Goal: Information Seeking & Learning: Learn about a topic

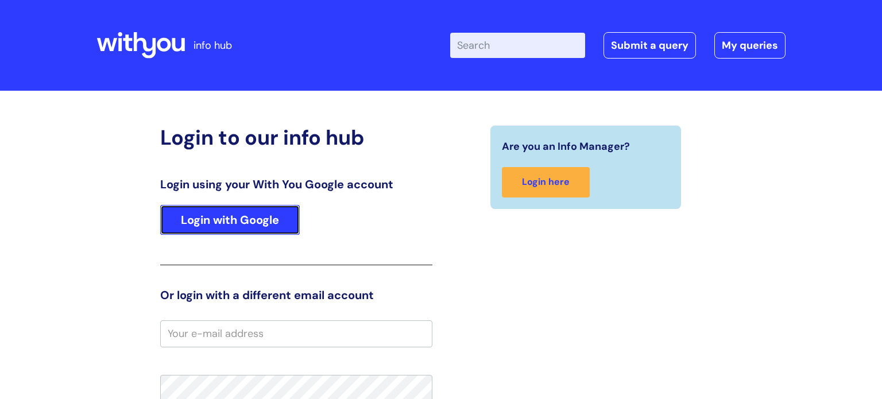
click at [208, 218] on link "Login with Google" at bounding box center [230, 220] width 140 height 30
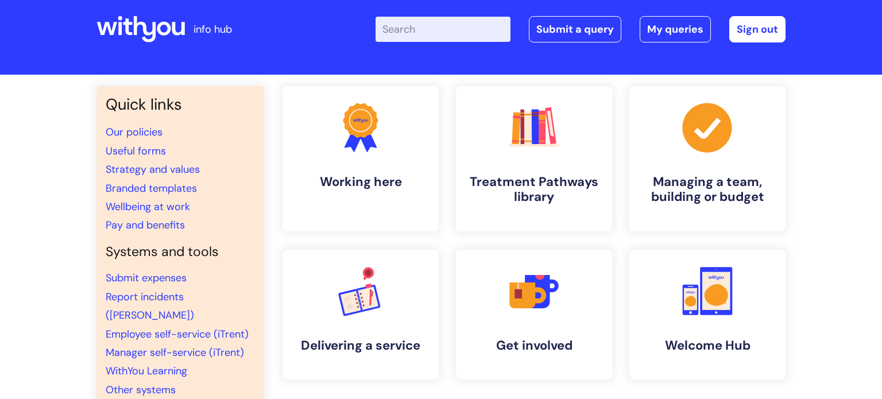
scroll to position [18, 0]
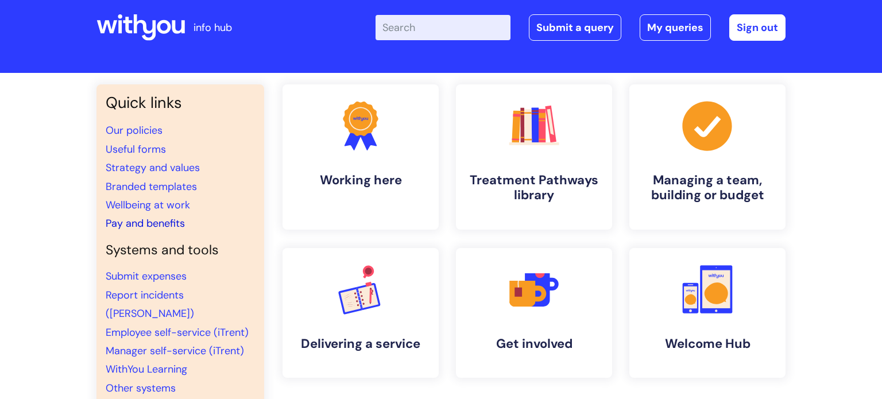
click at [172, 225] on link "Pay and benefits" at bounding box center [145, 224] width 79 height 14
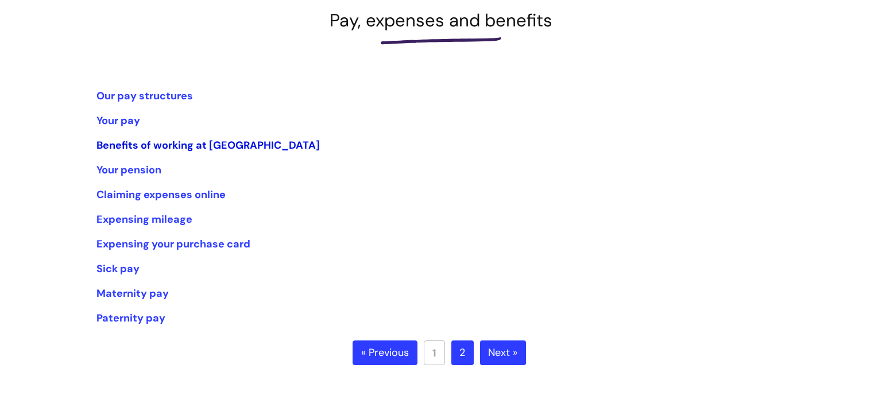
scroll to position [173, 0]
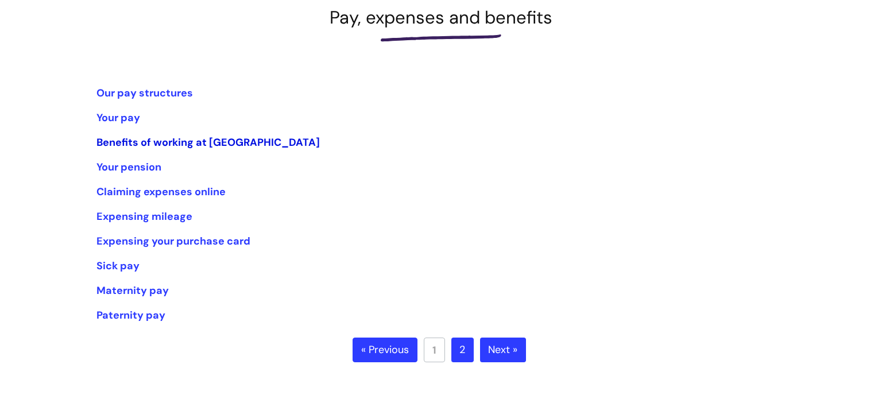
click at [195, 145] on link "Benefits of working at [GEOGRAPHIC_DATA]" at bounding box center [208, 143] width 223 height 14
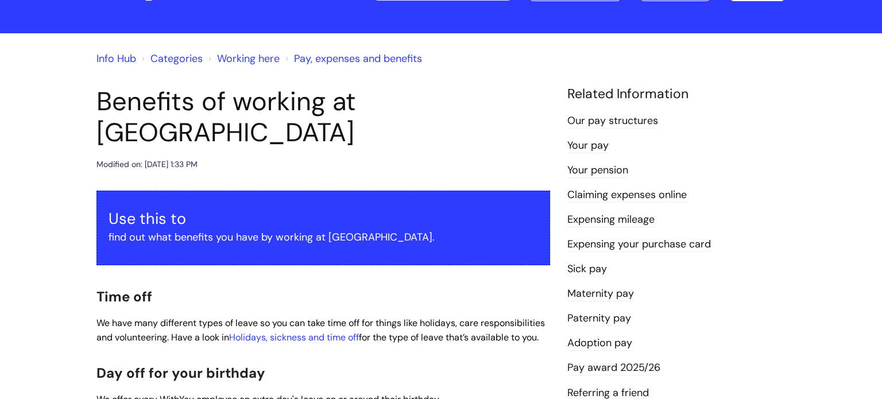
scroll to position [64, 0]
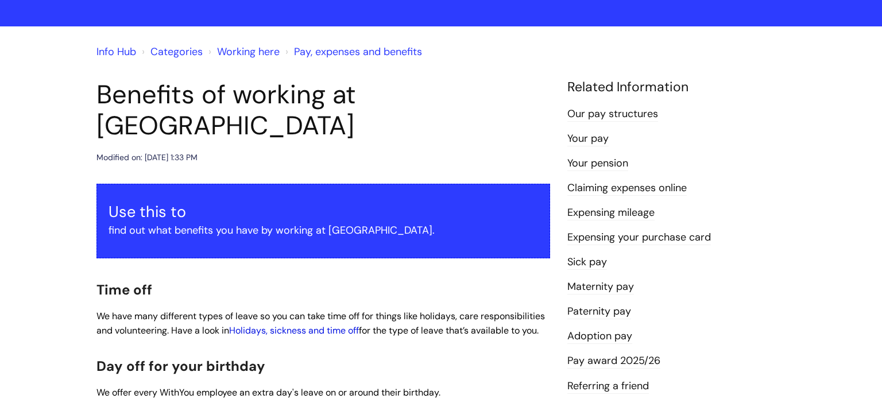
click at [293, 325] on link "Holidays, sickness and time off" at bounding box center [294, 331] width 130 height 12
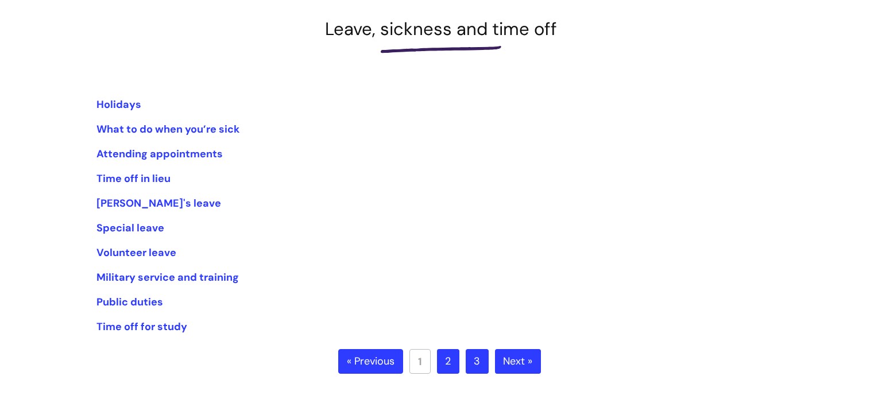
scroll to position [168, 0]
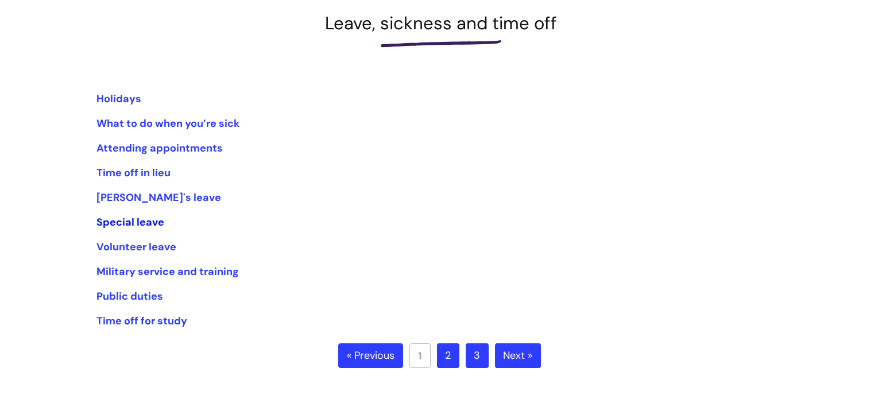
click at [117, 224] on link "Special leave" at bounding box center [131, 222] width 68 height 14
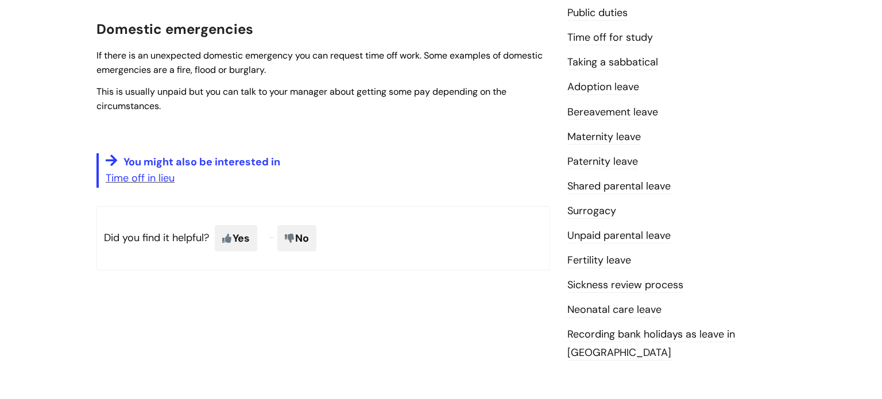
scroll to position [326, 0]
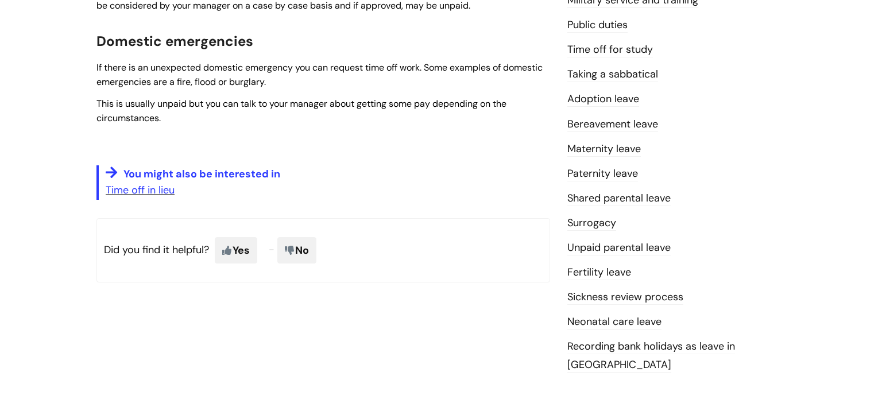
click at [593, 125] on link "Bereavement leave" at bounding box center [613, 124] width 91 height 15
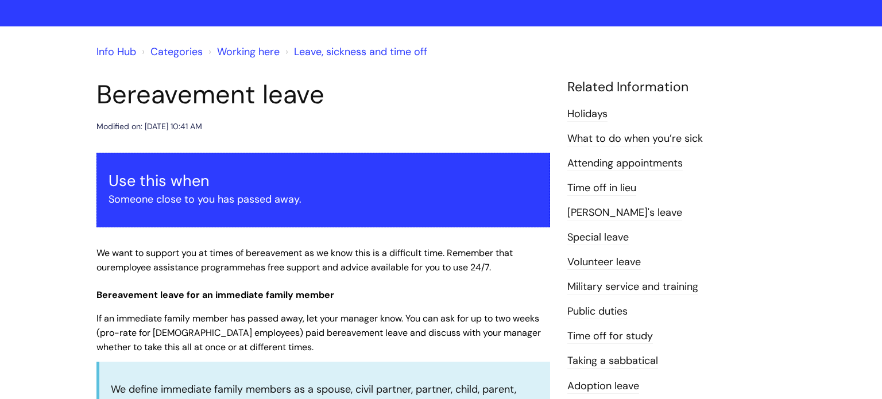
scroll to position [64, 0]
